Goal: Find contact information: Find contact information

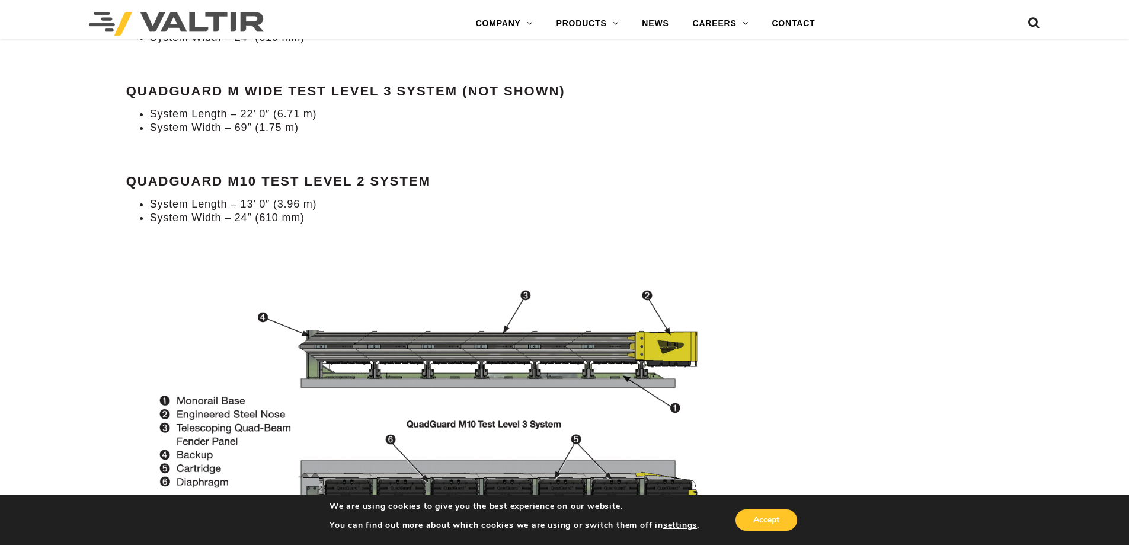
scroll to position [1008, 0]
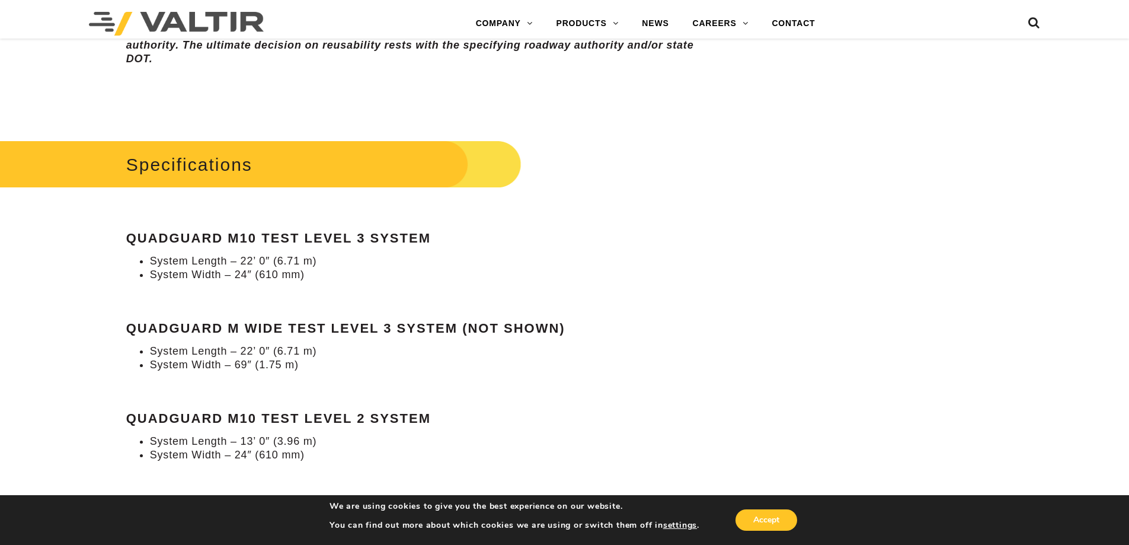
click at [534, 316] on div "Specifications QuadGuard M10 Test Level 3 System System Length – 22’ 0″ (6.71 m…" at bounding box center [423, 299] width 595 height 325
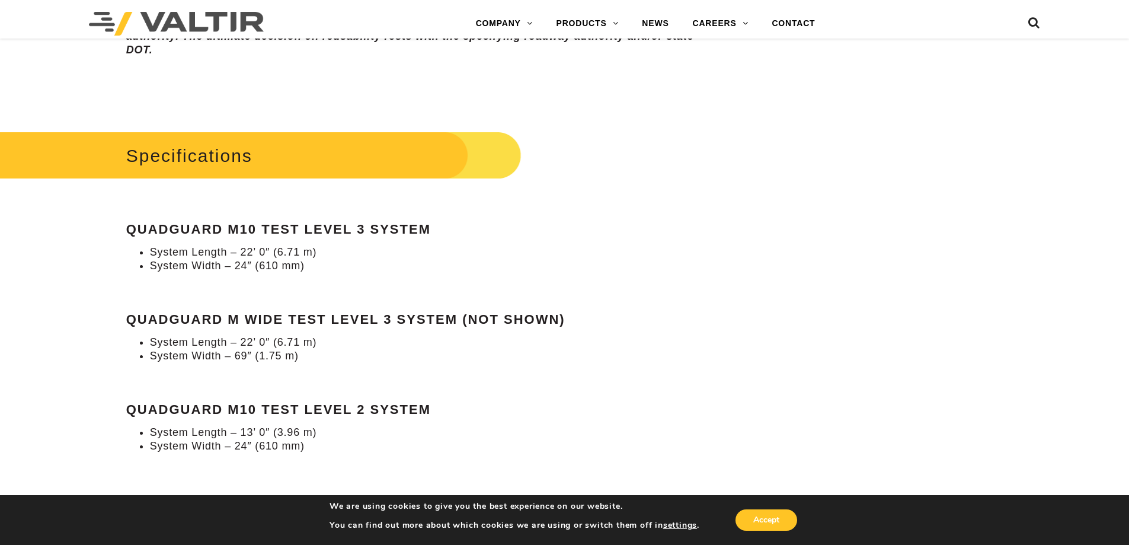
scroll to position [1067, 0]
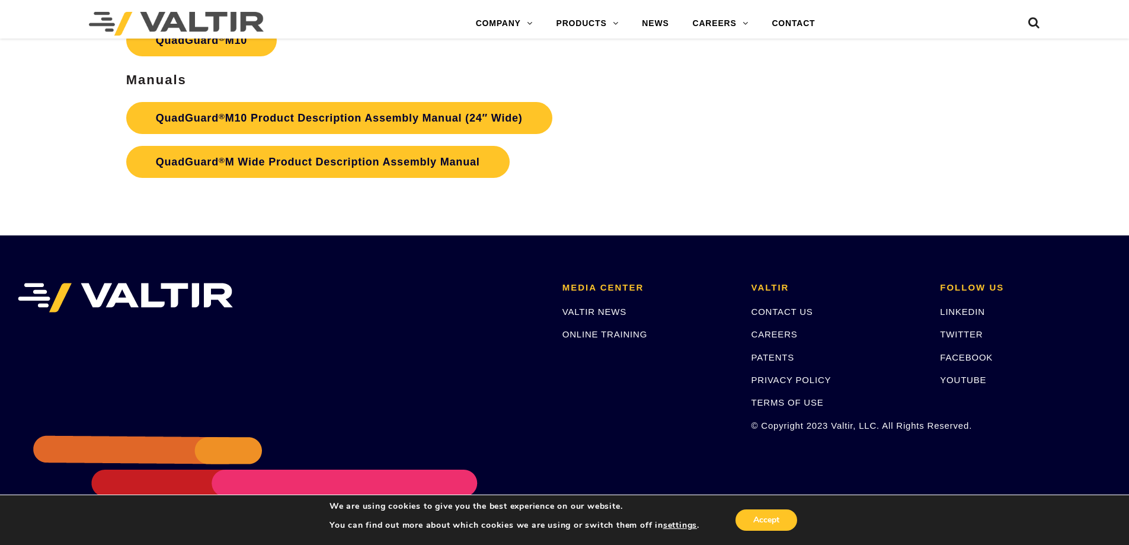
scroll to position [4596, 0]
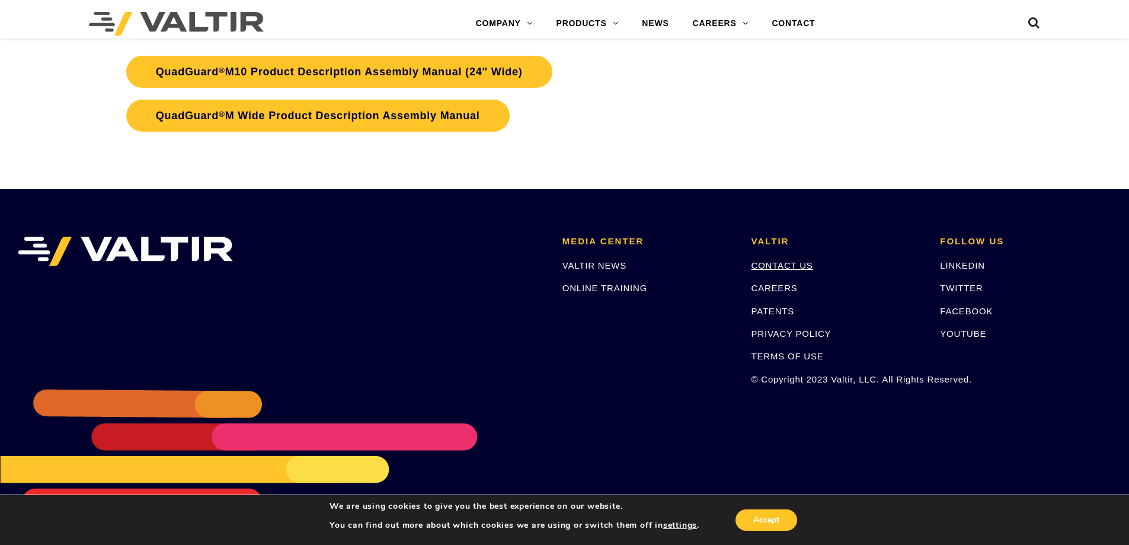
click at [782, 265] on link "CONTACT US" at bounding box center [783, 265] width 62 height 10
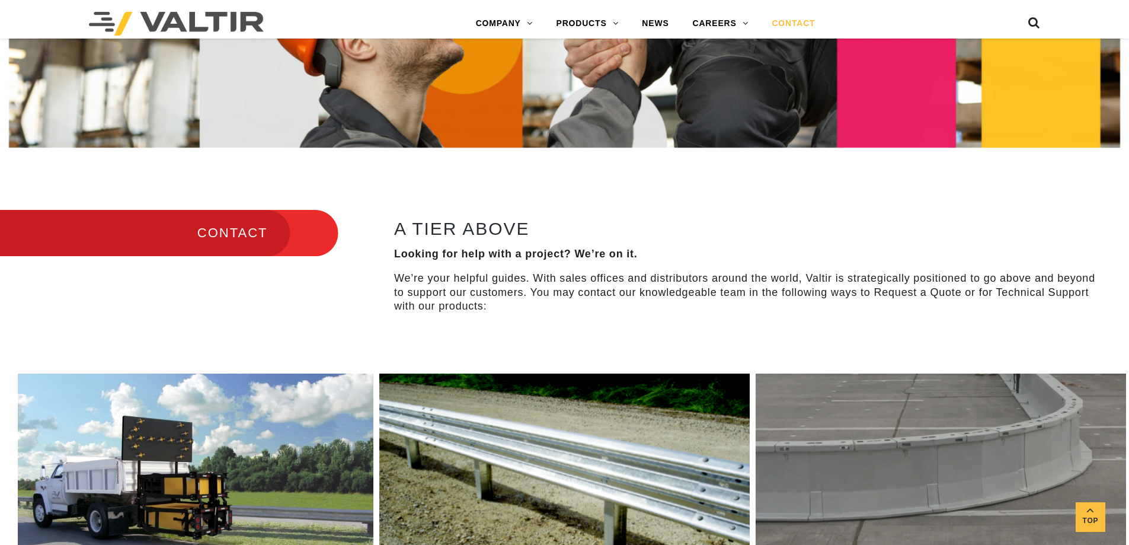
scroll to position [652, 0]
